Goal: Check status: Check status

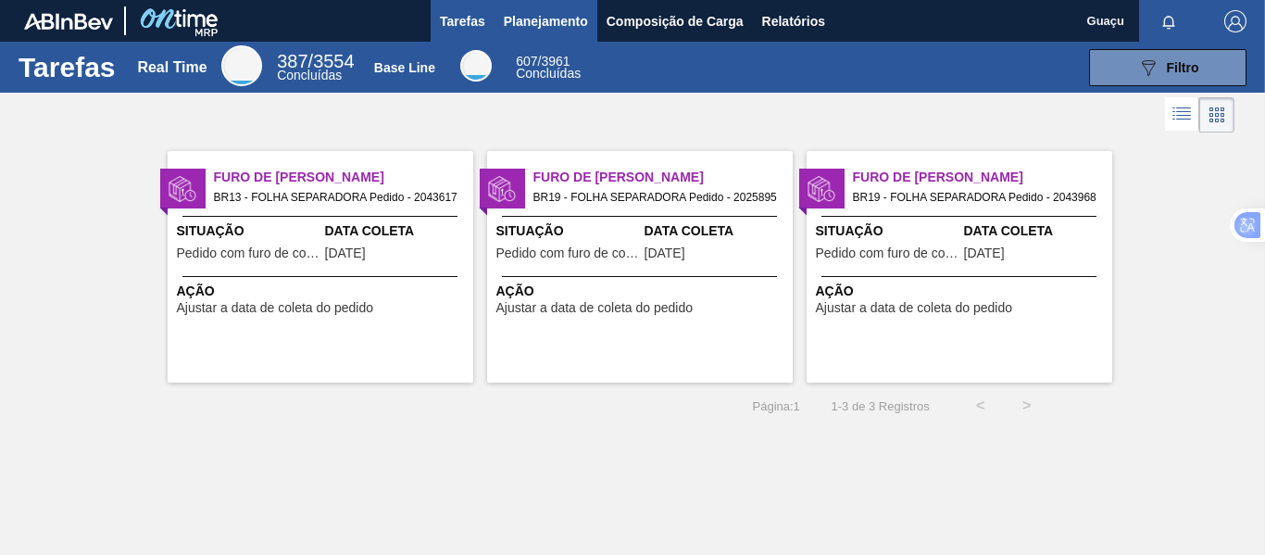
click at [544, 18] on span "Planejamento" at bounding box center [546, 21] width 84 height 22
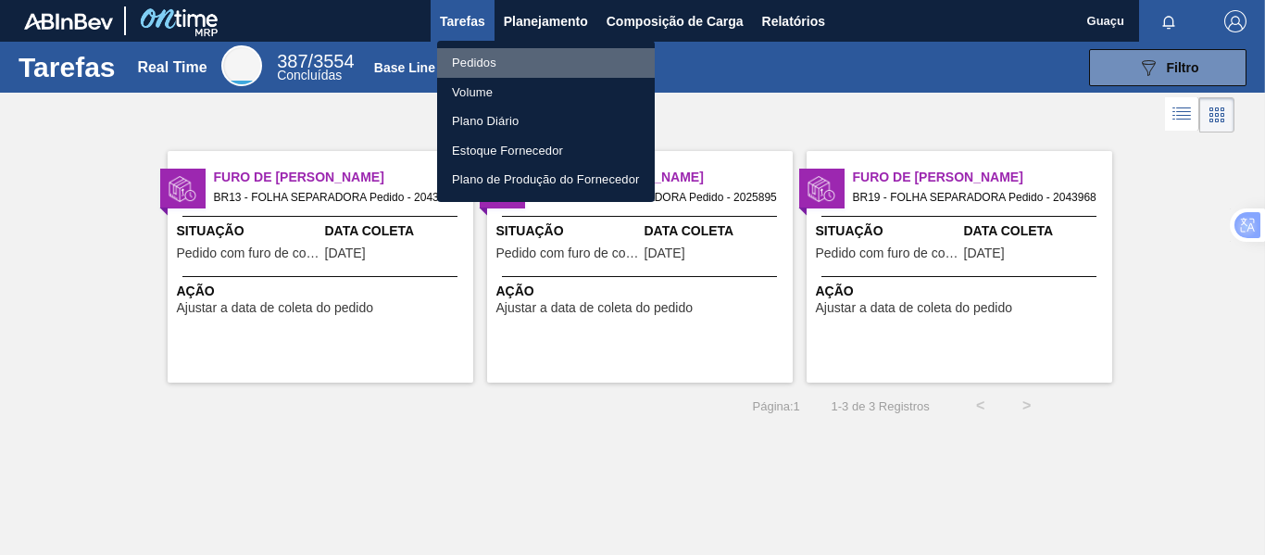
click at [512, 63] on li "Pedidos" at bounding box center [546, 63] width 218 height 30
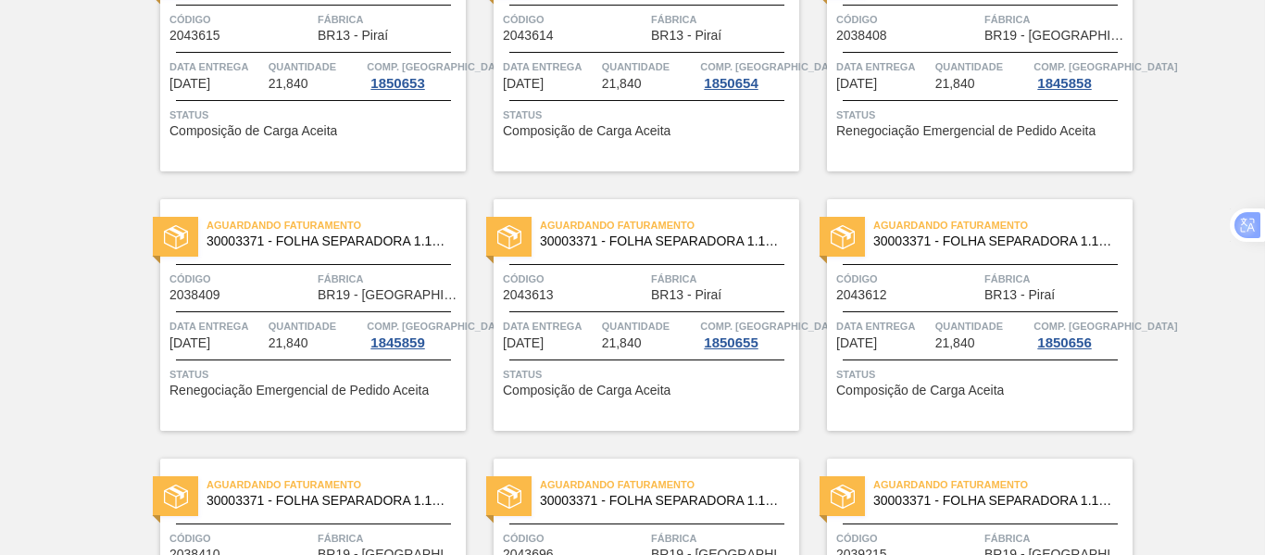
scroll to position [637, 0]
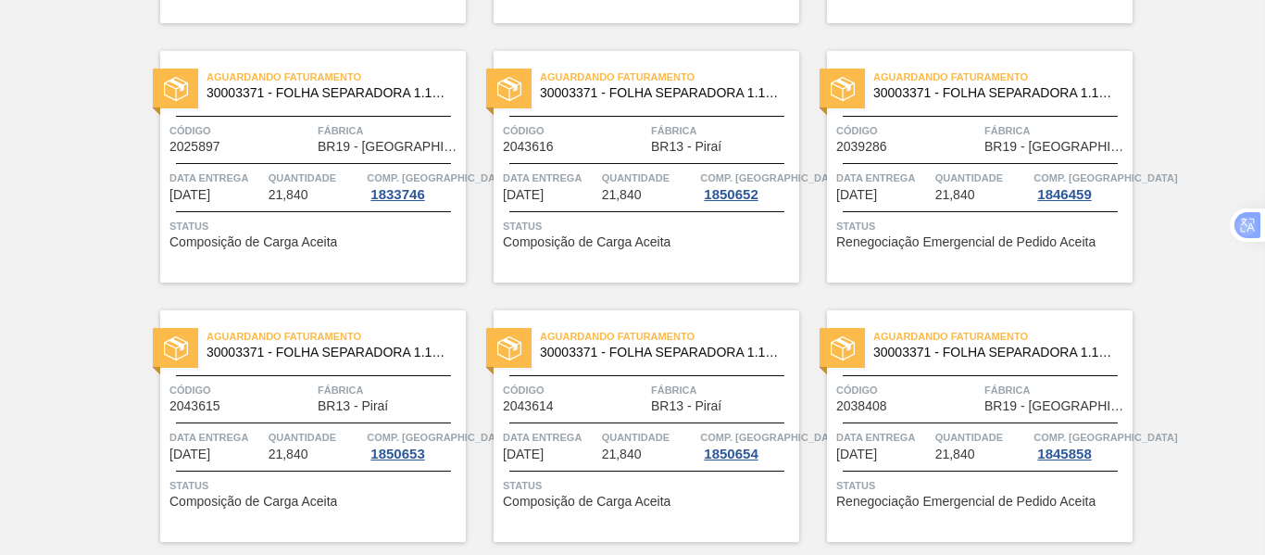
click at [345, 160] on div "Aguardando Faturamento 30003371 - FOLHA SEPARADORA 1.175 mm x 980 mm; Código 20…" at bounding box center [313, 167] width 306 height 232
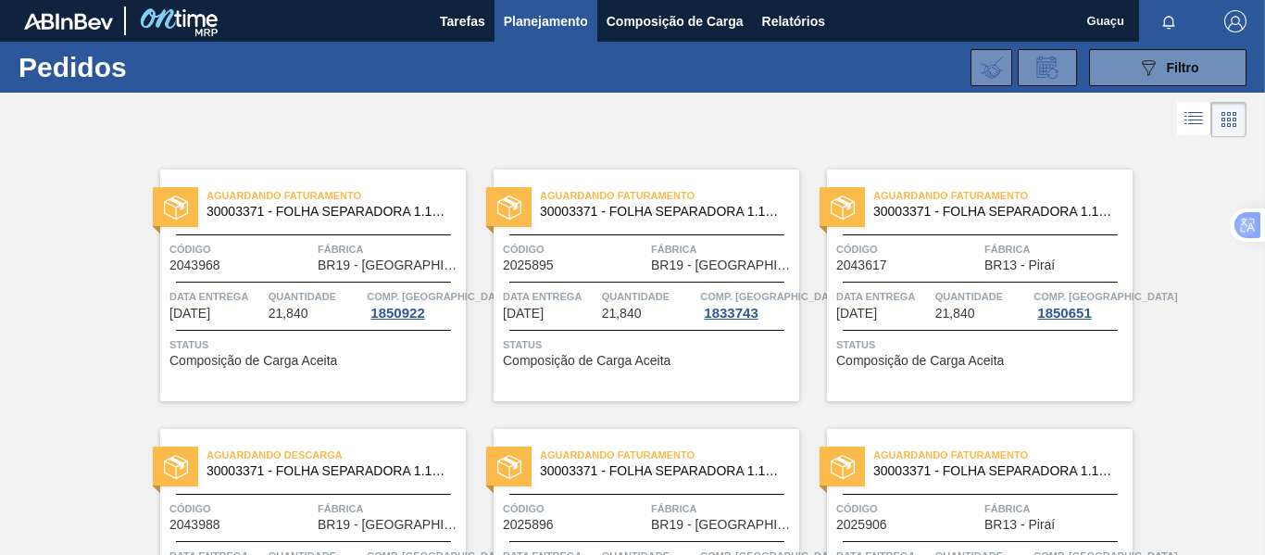
click at [620, 265] on div "Código 2025895" at bounding box center [575, 256] width 144 height 32
click at [455, 17] on span "Tarefas" at bounding box center [462, 21] width 45 height 22
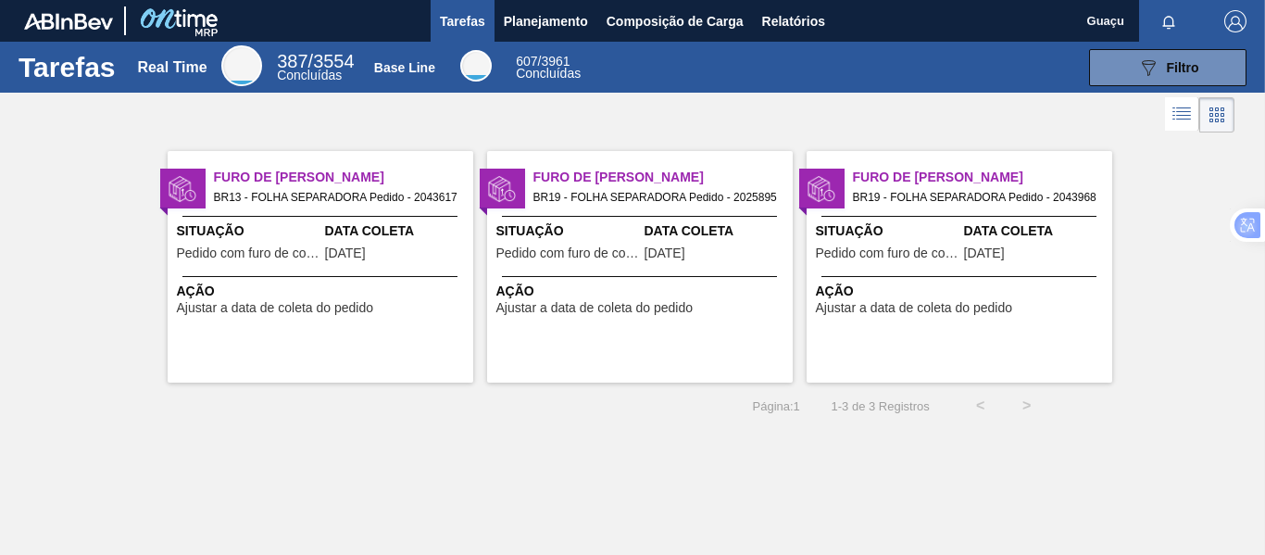
click at [366, 255] on span "[DATE]" at bounding box center [345, 253] width 41 height 14
click at [618, 254] on span "Pedido com furo de coleta" at bounding box center [568, 253] width 144 height 14
click at [923, 228] on span "Situação" at bounding box center [888, 230] width 144 height 19
click at [536, 18] on span "Planejamento" at bounding box center [546, 21] width 84 height 22
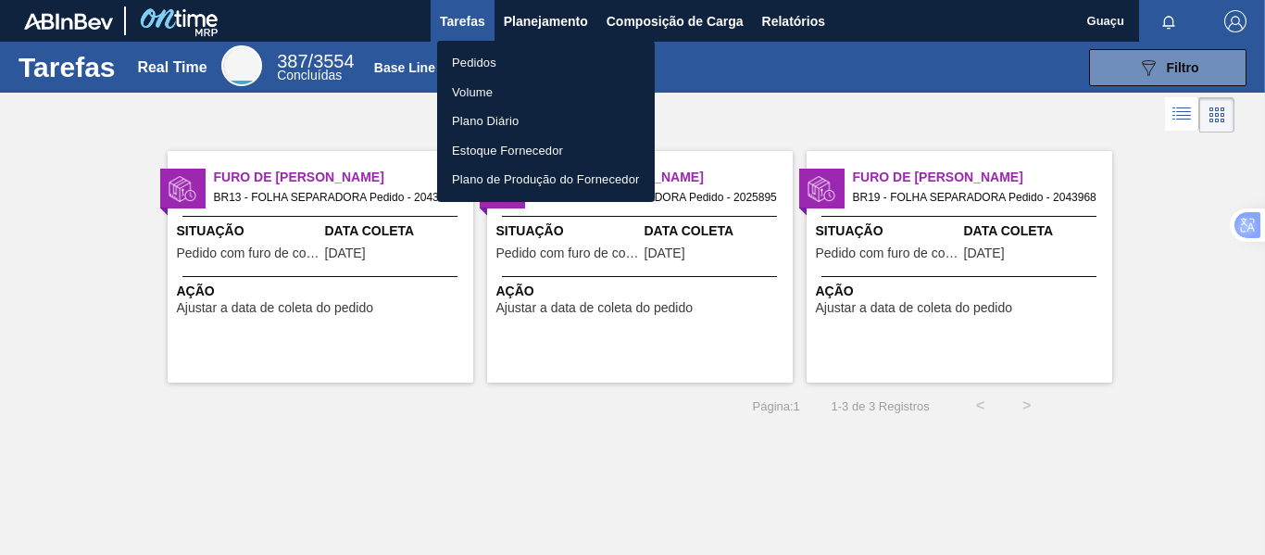
click at [491, 55] on li "Pedidos" at bounding box center [546, 63] width 218 height 30
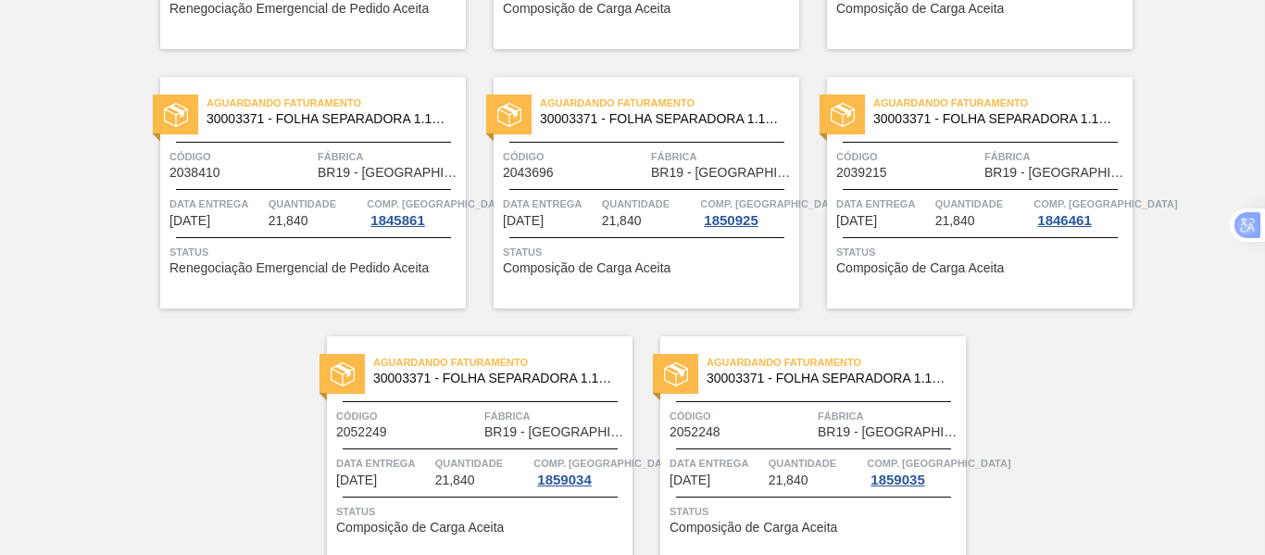
scroll to position [1471, 0]
